Goal: Information Seeking & Learning: Learn about a topic

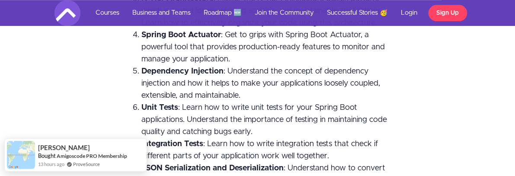
scroll to position [1816, 0]
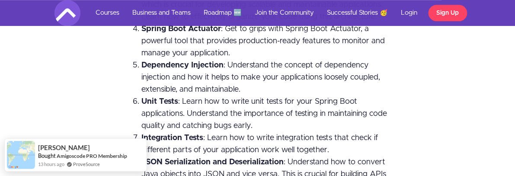
click at [253, 132] on li "Integration Tests : Learn how to write integration tests that check if differen…" at bounding box center [267, 144] width 250 height 24
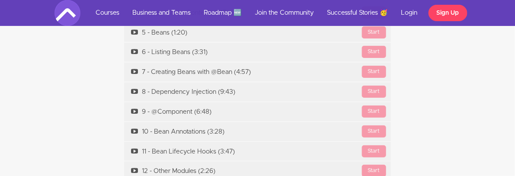
scroll to position [3050, 0]
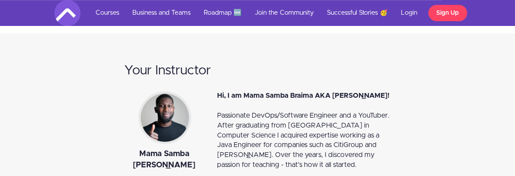
scroll to position [7911, 0]
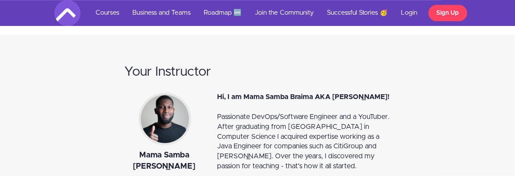
click at [296, 92] on div "Hi, I am Mama Samba Braima AKA [PERSON_NAME]!" at bounding box center [305, 97] width 174 height 10
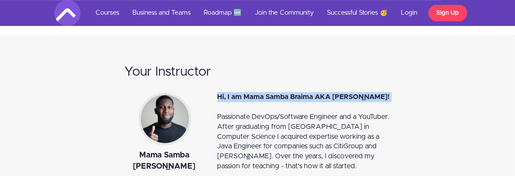
click at [296, 92] on div "Hi, I am Mama Samba Braima AKA [PERSON_NAME]!" at bounding box center [305, 97] width 174 height 10
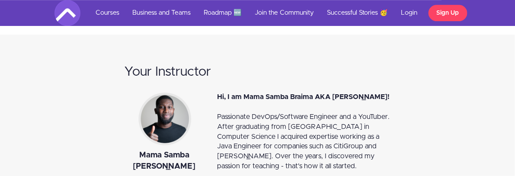
click at [140, 150] on div "Mama Samba [PERSON_NAME]" at bounding box center [164, 161] width 80 height 22
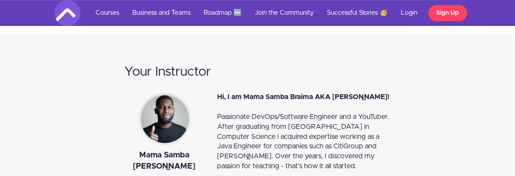
click at [124, 150] on div "Mama Samba [PERSON_NAME]" at bounding box center [164, 161] width 80 height 22
click at [142, 150] on div "Mama Samba [PERSON_NAME]" at bounding box center [164, 161] width 80 height 22
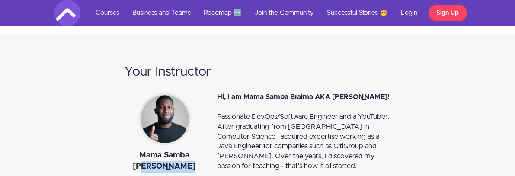
click at [142, 150] on div "Mama Samba [PERSON_NAME]" at bounding box center [164, 161] width 80 height 22
click at [124, 150] on div "Mama Samba [PERSON_NAME]" at bounding box center [164, 161] width 80 height 22
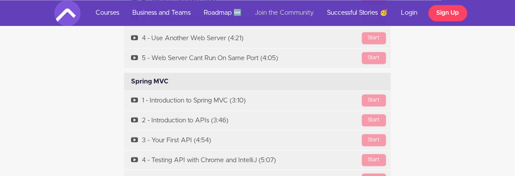
scroll to position [3513, 0]
